Goal: Task Accomplishment & Management: Complete application form

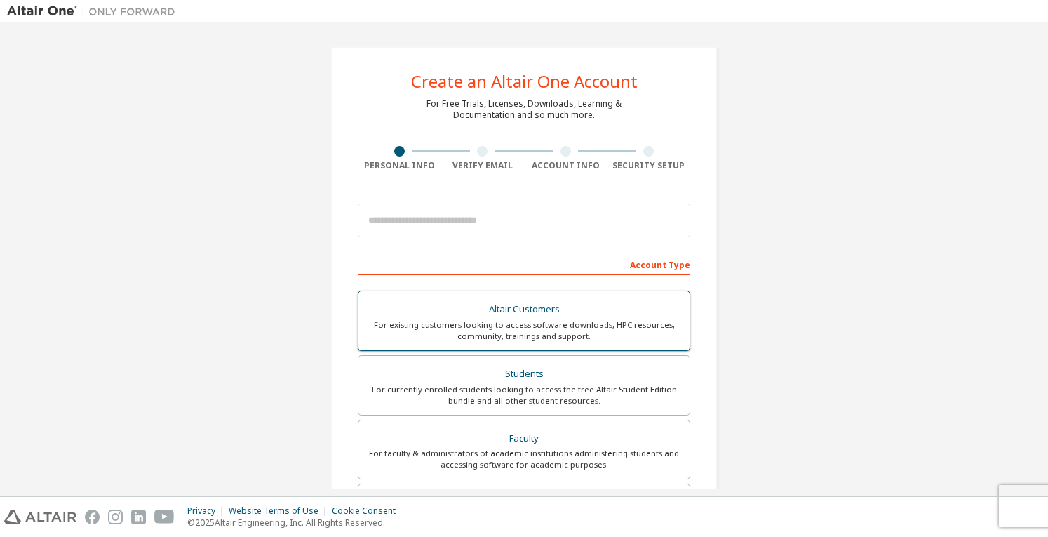
scroll to position [187, 0]
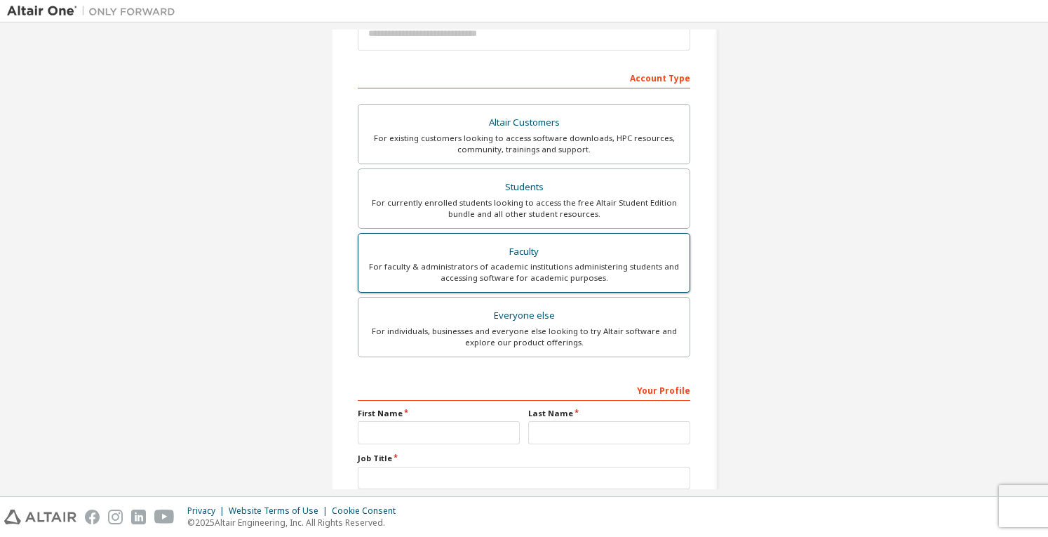
click at [557, 255] on div "Faculty" at bounding box center [524, 252] width 314 height 20
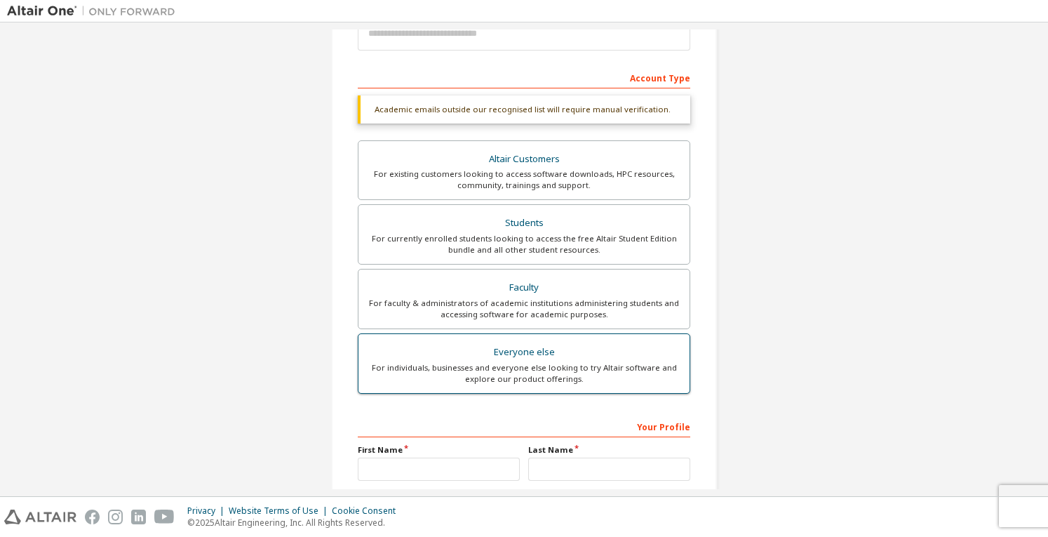
scroll to position [281, 0]
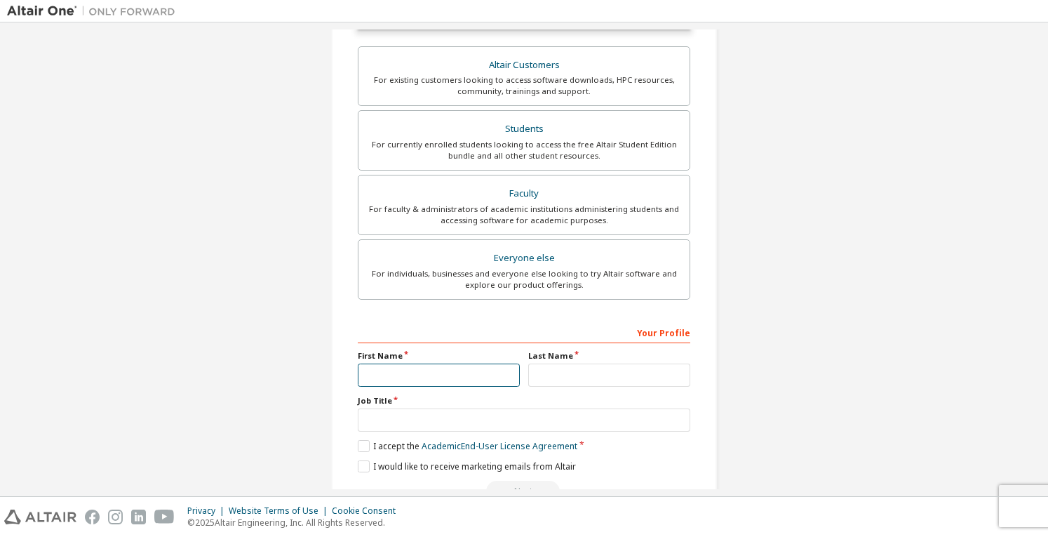
click at [484, 369] on input "text" at bounding box center [439, 374] width 162 height 23
type input "**********"
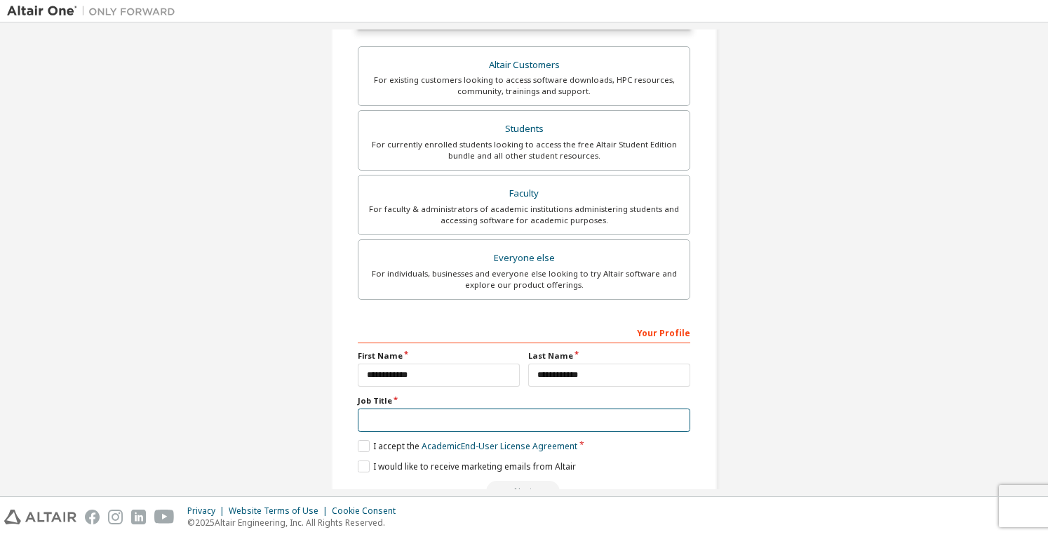
click at [460, 423] on input "text" at bounding box center [524, 419] width 333 height 23
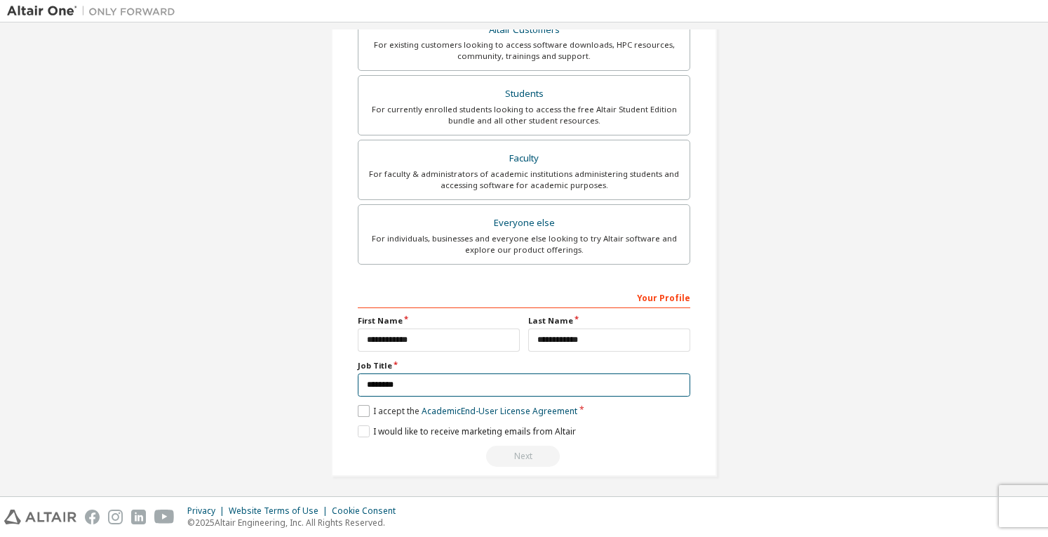
type input "********"
click at [362, 409] on label "I accept the Academic End-User License Agreement" at bounding box center [468, 411] width 220 height 12
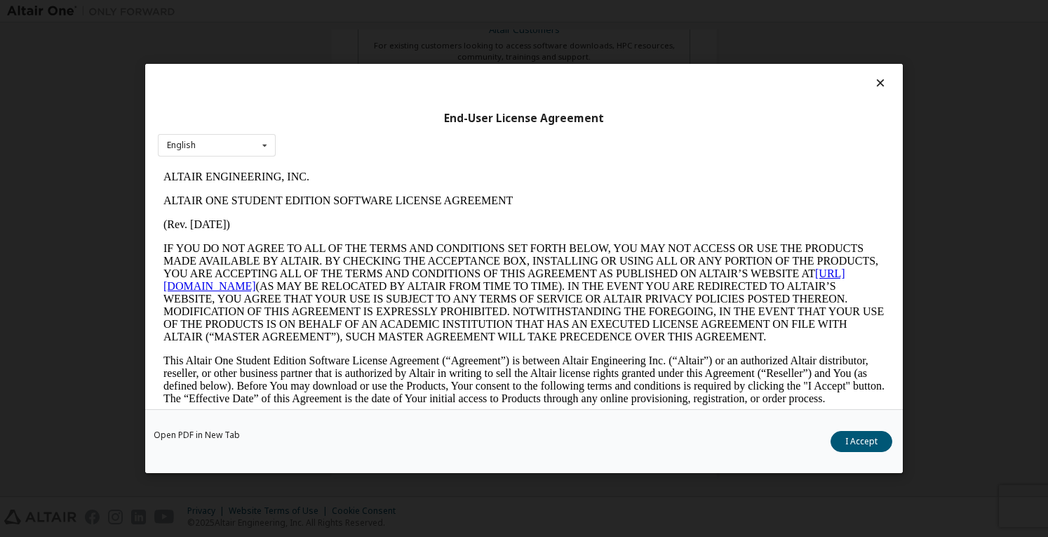
scroll to position [0, 0]
click at [866, 446] on button "I Accept" at bounding box center [862, 441] width 62 height 21
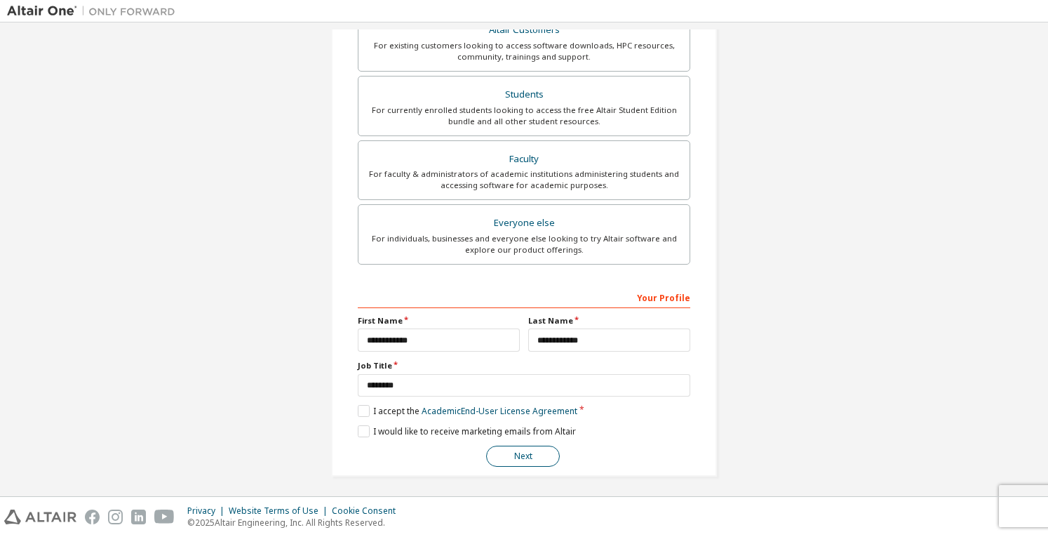
click at [534, 447] on button "Next" at bounding box center [523, 456] width 74 height 21
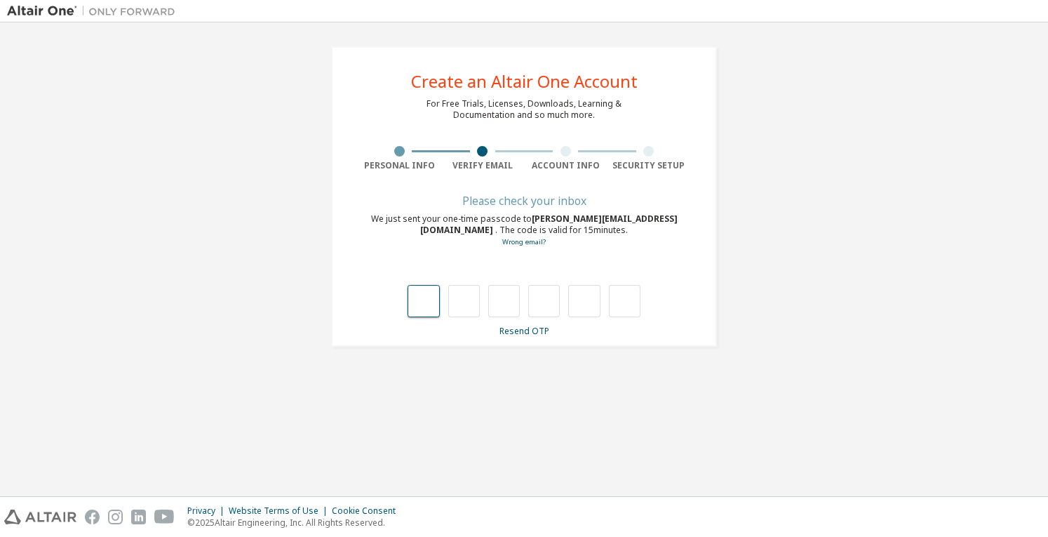
type input "*"
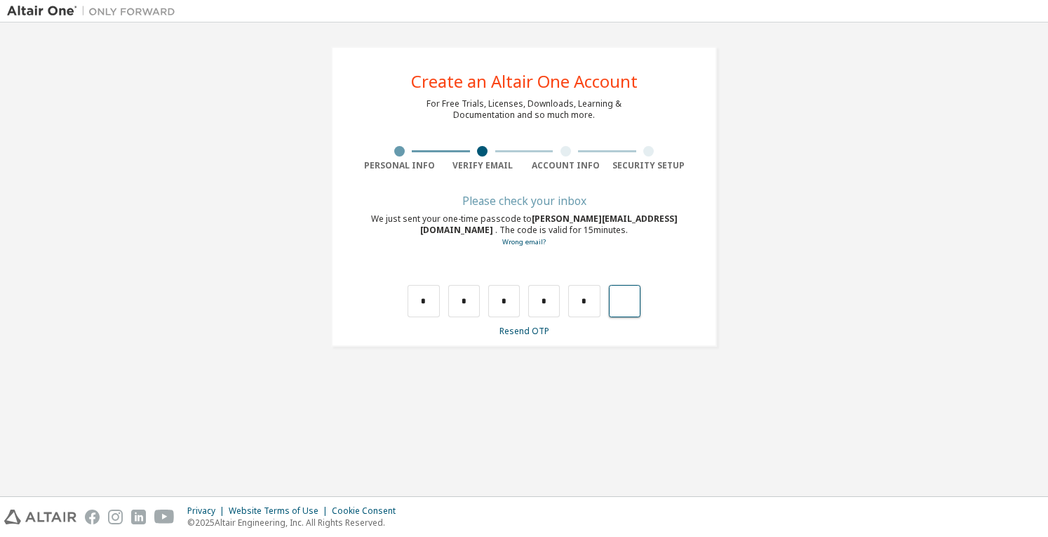
type input "*"
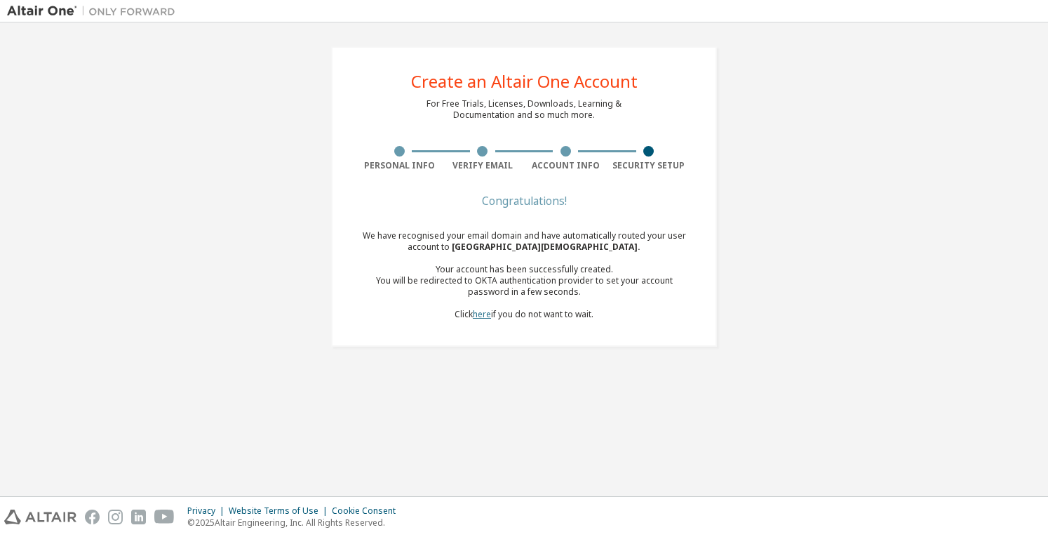
click at [484, 318] on link "here" at bounding box center [482, 314] width 18 height 12
